Goal: Transaction & Acquisition: Purchase product/service

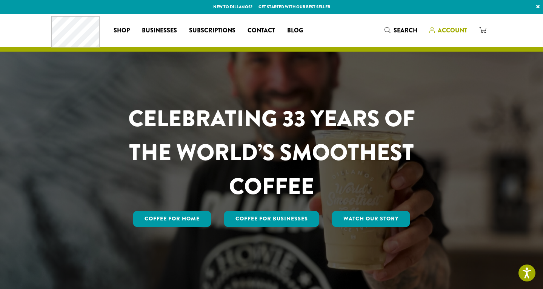
click at [454, 27] on span "Account" at bounding box center [452, 30] width 29 height 9
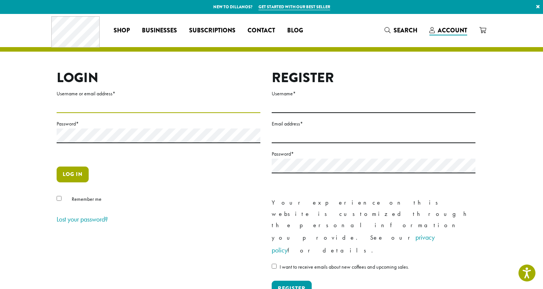
type input "**********"
click at [66, 173] on button "Log in" at bounding box center [73, 175] width 32 height 16
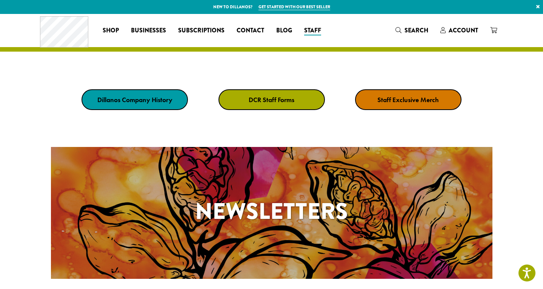
click at [288, 97] on strong "DCR Staff Forms" at bounding box center [272, 99] width 46 height 9
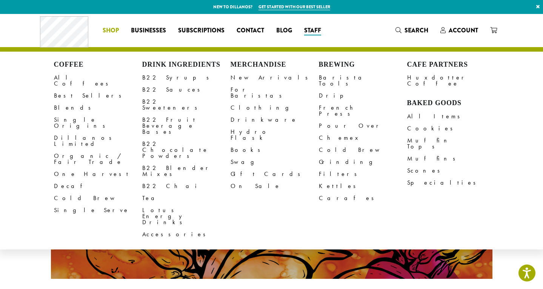
click at [110, 28] on ul "Coffee All Coffees Best Sellers Blends Single Origins Dillanos Limited Organic …" at bounding box center [212, 31] width 231 height 12
click at [66, 78] on link "All Coffees" at bounding box center [98, 81] width 88 height 18
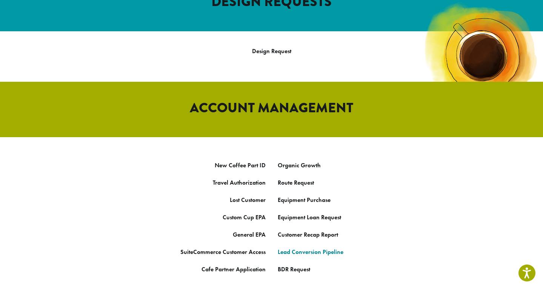
scroll to position [333, 0]
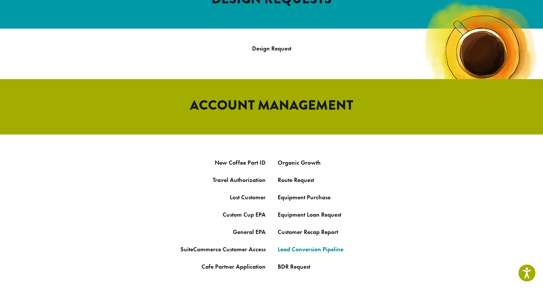
click at [325, 246] on link "Lead Conversion Pipeline" at bounding box center [311, 250] width 66 height 8
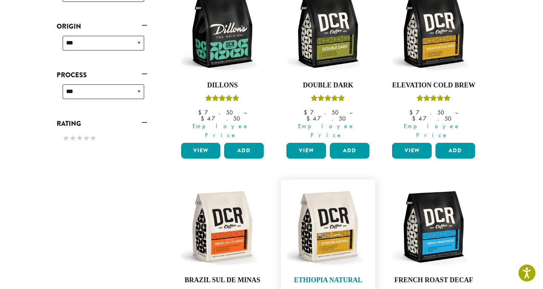
scroll to position [323, 0]
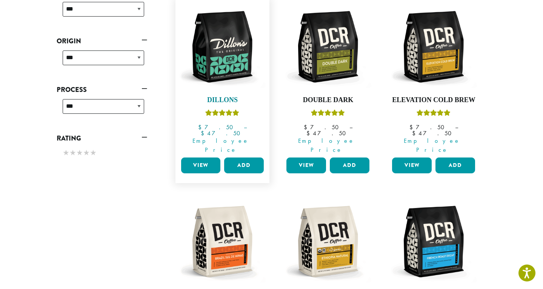
click at [242, 47] on img at bounding box center [222, 46] width 87 height 87
click at [252, 158] on button "Add" at bounding box center [244, 166] width 40 height 16
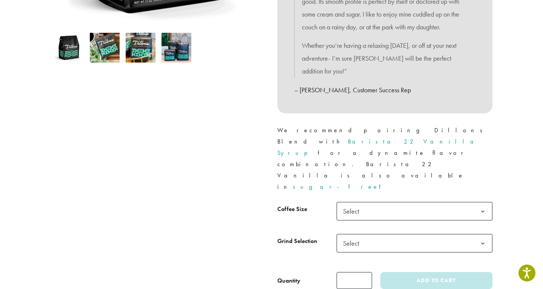
scroll to position [244, 0]
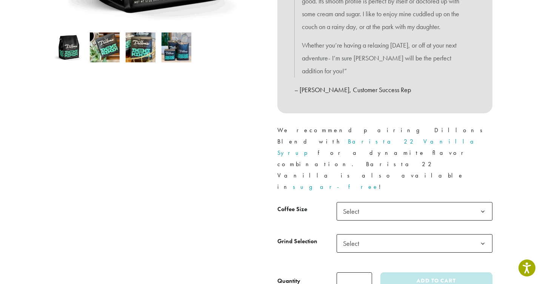
click at [402, 202] on span "Select" at bounding box center [415, 211] width 156 height 18
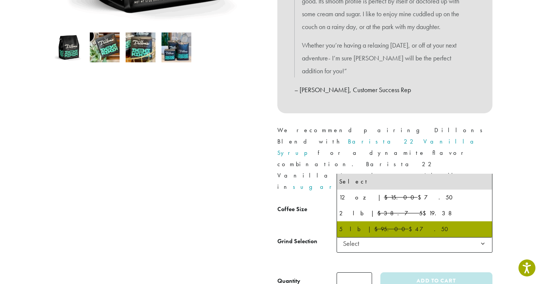
select select "**********"
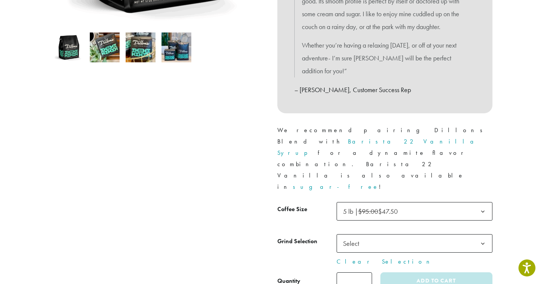
click at [391, 234] on span "Select" at bounding box center [415, 243] width 156 height 18
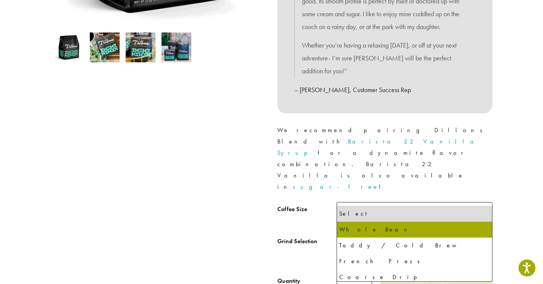
select select "**********"
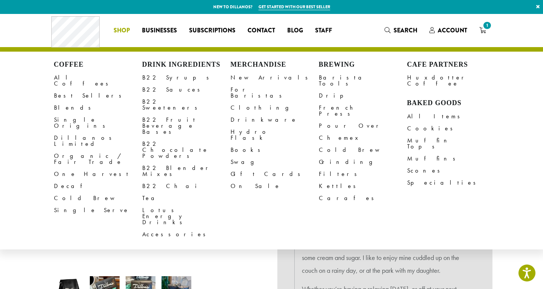
click at [119, 34] on span "Shop" at bounding box center [122, 30] width 16 height 9
click at [71, 78] on link "All Coffees" at bounding box center [98, 81] width 88 height 18
click at [126, 32] on li "Coffee All Coffees Best Sellers Blends Single Origins Dillanos Limited Organic …" at bounding box center [122, 31] width 28 height 12
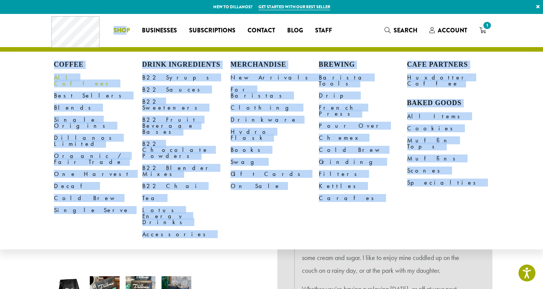
click at [70, 78] on link "All Coffees" at bounding box center [98, 81] width 88 height 18
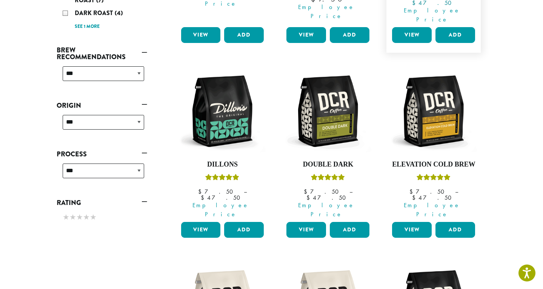
scroll to position [625, 0]
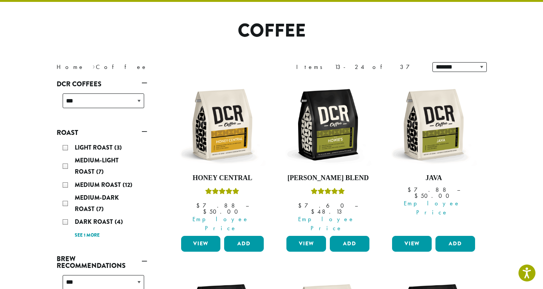
scroll to position [46, 0]
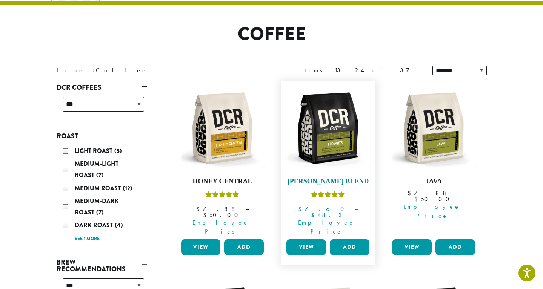
click at [329, 149] on img at bounding box center [328, 128] width 87 height 87
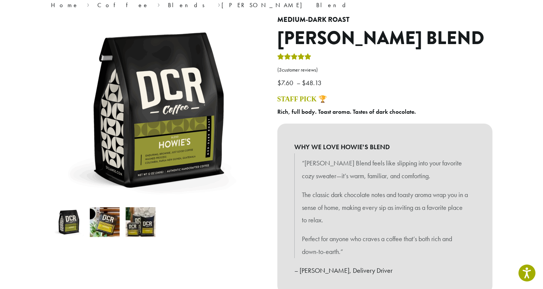
scroll to position [242, 0]
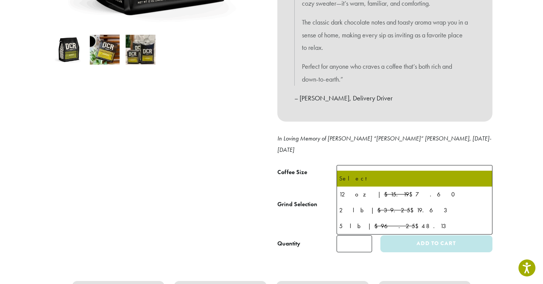
click at [383, 165] on span "Select" at bounding box center [415, 174] width 156 height 18
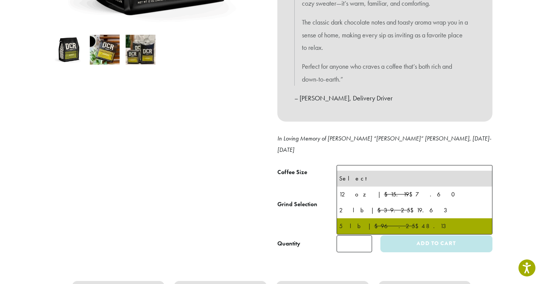
select select "**********"
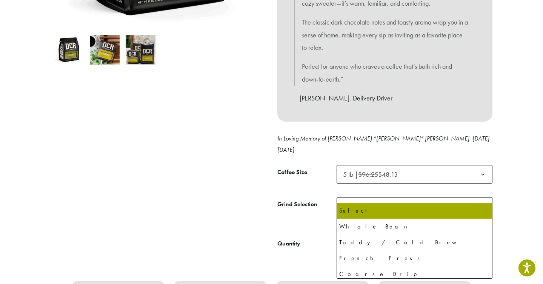
click at [399, 197] on span "Select" at bounding box center [415, 206] width 156 height 18
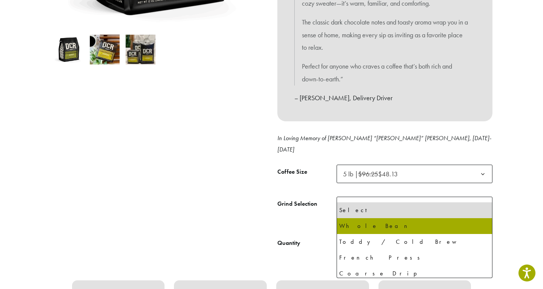
select select "**********"
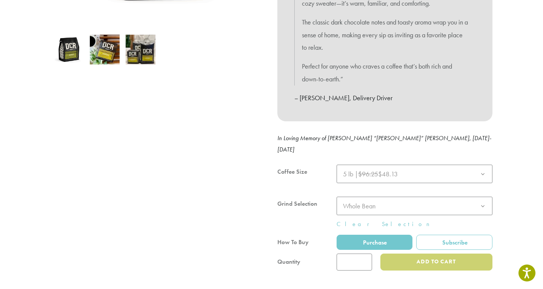
click at [436, 240] on div at bounding box center [384, 218] width 215 height 106
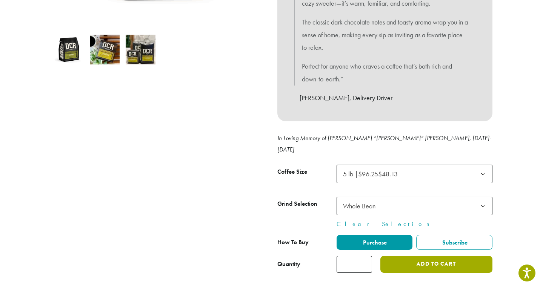
click at [434, 257] on button "Add to cart" at bounding box center [436, 264] width 112 height 17
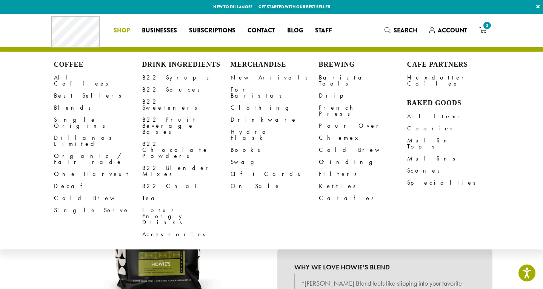
click at [124, 28] on span "Shop" at bounding box center [122, 30] width 16 height 9
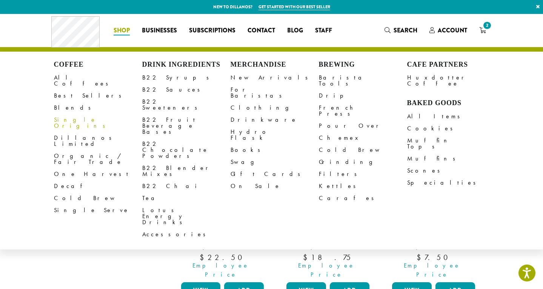
click at [115, 35] on span "Shop" at bounding box center [122, 30] width 16 height 9
click at [73, 76] on link "All Coffees" at bounding box center [98, 81] width 88 height 18
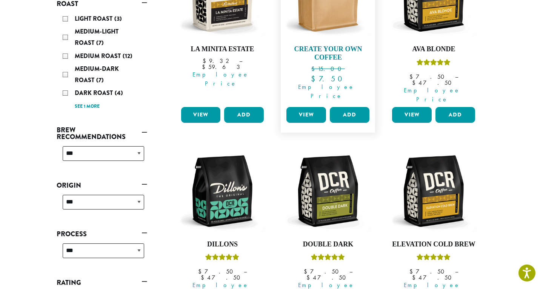
scroll to position [178, 0]
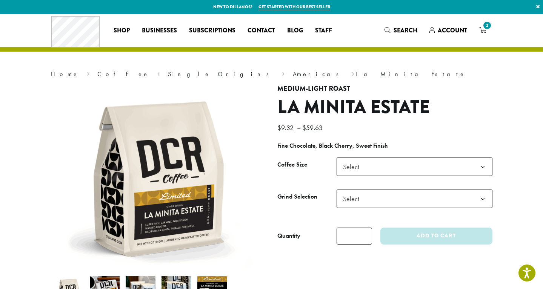
drag, startPoint x: 370, startPoint y: 165, endPoint x: 370, endPoint y: 171, distance: 6.4
click at [370, 165] on span "Select" at bounding box center [415, 167] width 156 height 18
click at [403, 205] on span "Select" at bounding box center [415, 199] width 156 height 18
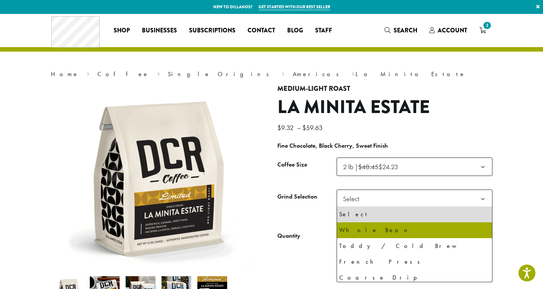
select select "**********"
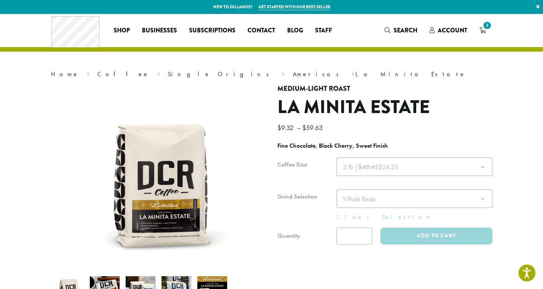
click at [443, 239] on div at bounding box center [384, 201] width 215 height 87
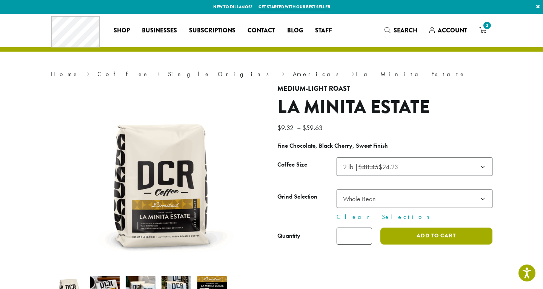
click at [443, 235] on button "Add to cart" at bounding box center [436, 236] width 112 height 17
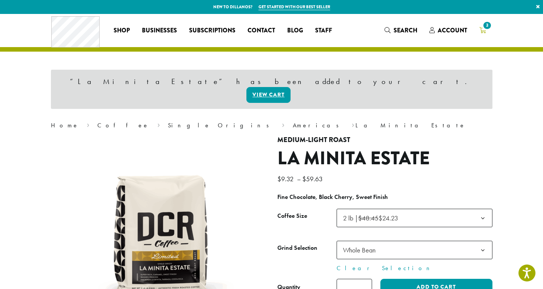
click at [485, 29] on span "3" at bounding box center [487, 25] width 10 height 10
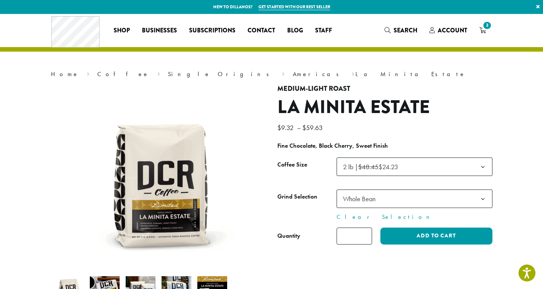
scroll to position [375, 0]
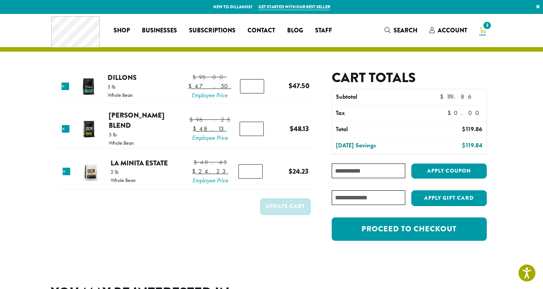
click at [246, 93] on input "*" at bounding box center [252, 86] width 24 height 14
click at [254, 91] on input "*" at bounding box center [252, 86] width 24 height 14
click at [254, 89] on input "*" at bounding box center [252, 86] width 24 height 14
type input "*"
click at [254, 89] on input "*" at bounding box center [252, 86] width 24 height 14
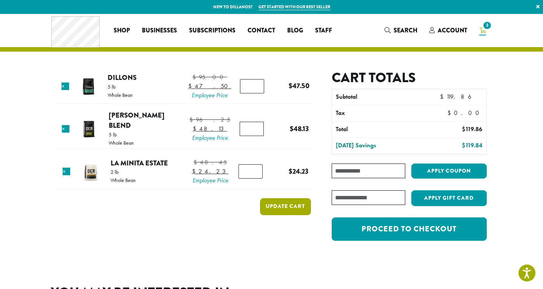
click at [289, 215] on button "Update cart" at bounding box center [285, 207] width 51 height 17
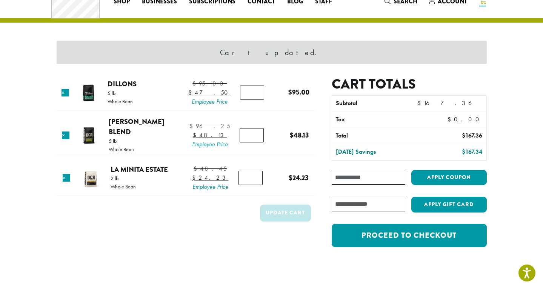
scroll to position [32, 0]
